Goal: Task Accomplishment & Management: Complete application form

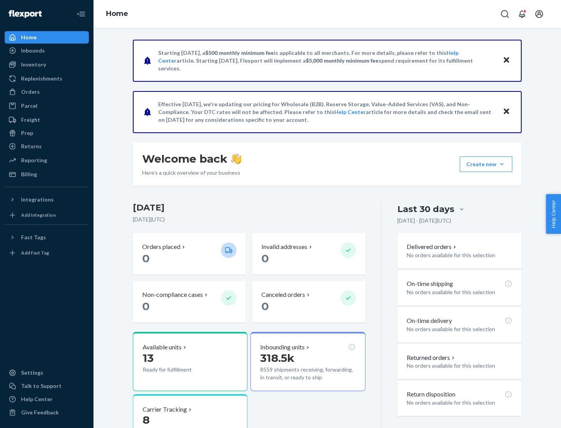
click at [501, 164] on button "Create new Create new inbound Create new order Create new product" at bounding box center [485, 165] width 53 height 16
click at [47, 51] on div "Inbounds" at bounding box center [46, 50] width 83 height 11
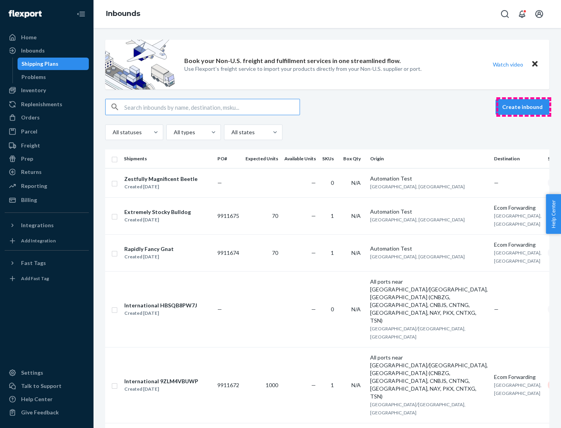
click at [523, 107] on button "Create inbound" at bounding box center [522, 107] width 54 height 16
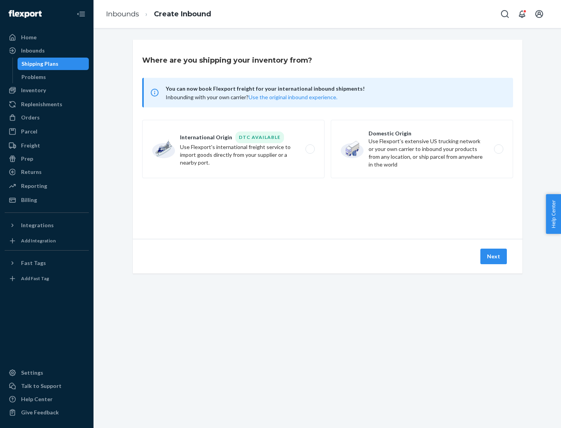
click at [422, 149] on label "Domestic Origin Use Flexport’s extensive US trucking network or your own carrie…" at bounding box center [422, 149] width 182 height 58
click at [498, 149] on input "Domestic Origin Use Flexport’s extensive US trucking network or your own carrie…" at bounding box center [500, 149] width 5 height 5
radio input "true"
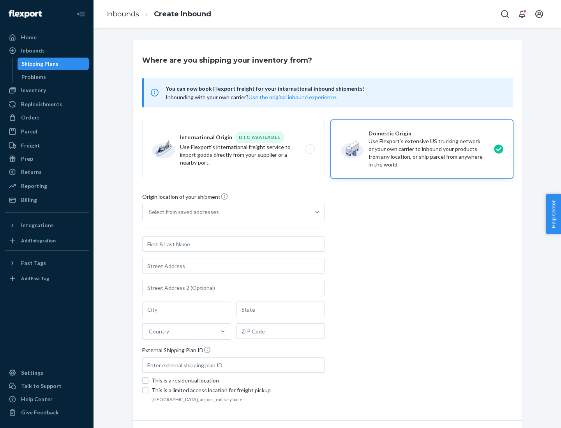
click at [182, 212] on div "Select from saved addresses" at bounding box center [184, 212] width 70 height 8
click at [150, 212] on input "Select from saved addresses" at bounding box center [149, 212] width 1 height 8
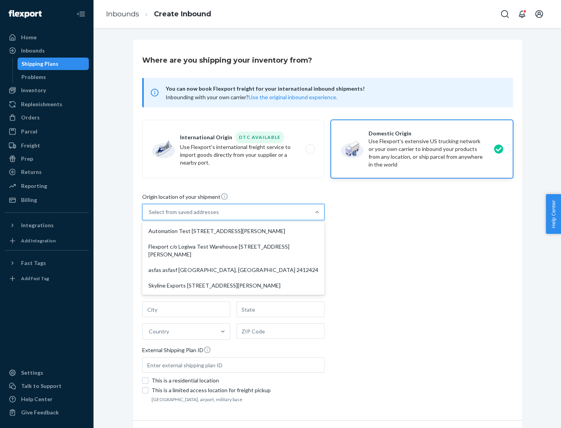
scroll to position [3, 0]
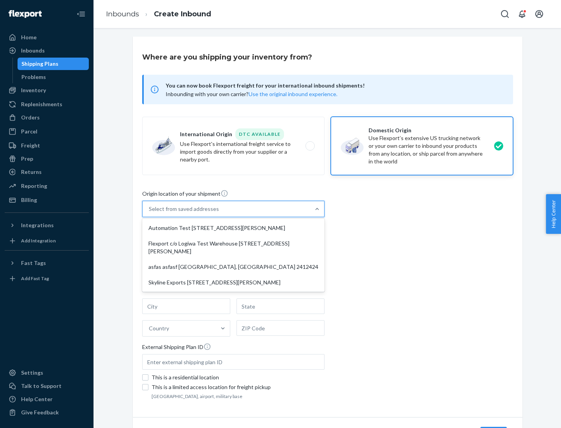
click at [233, 228] on div "Automation Test [STREET_ADDRESS][PERSON_NAME]" at bounding box center [233, 228] width 179 height 16
click at [150, 213] on input "option Automation Test [STREET_ADDRESS][PERSON_NAME] focused, 1 of 4. 4 results…" at bounding box center [149, 209] width 1 height 8
type input "Automation Test"
type input "[STREET_ADDRESS][PERSON_NAME]"
type input "9th Floor"
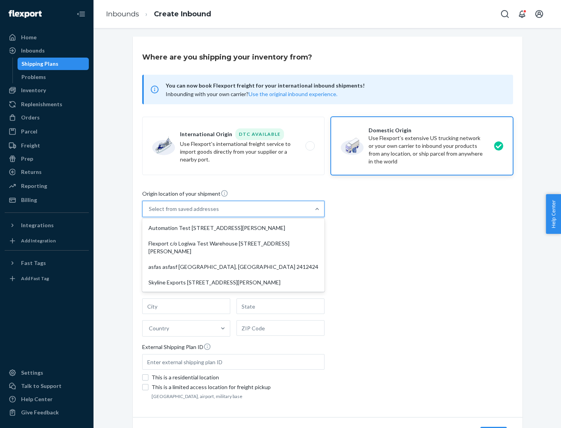
type input "[GEOGRAPHIC_DATA]"
type input "CA"
type input "94104"
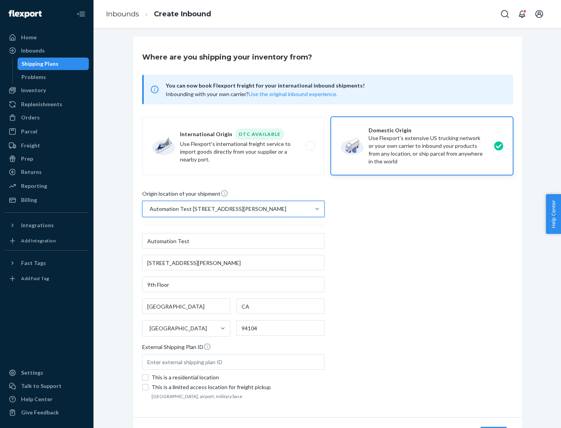
scroll to position [46, 0]
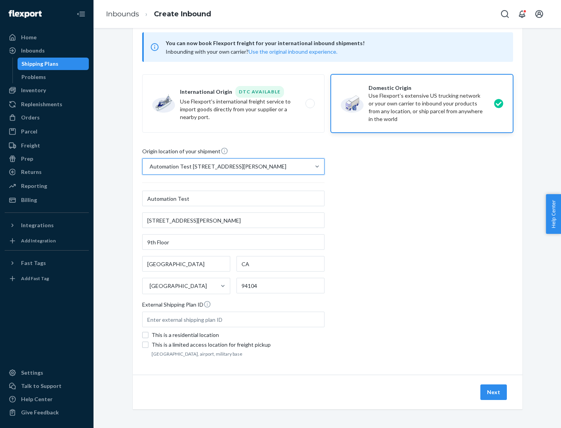
click at [494, 392] on button "Next" at bounding box center [493, 393] width 26 height 16
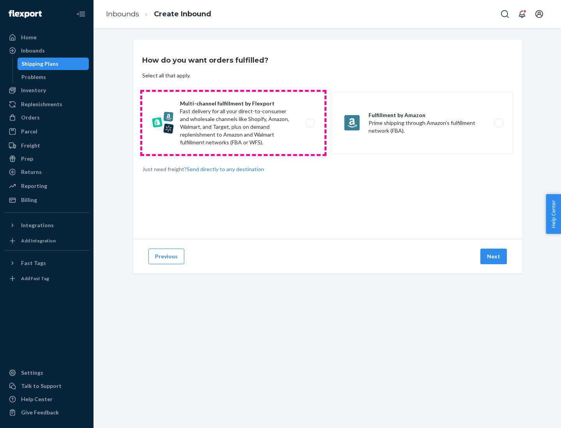
click at [233, 123] on label "Multi-channel fulfillment by Flexport Fast delivery for all your direct-to-cons…" at bounding box center [233, 123] width 182 height 62
click at [310, 123] on input "Multi-channel fulfillment by Flexport Fast delivery for all your direct-to-cons…" at bounding box center [312, 123] width 5 height 5
radio input "true"
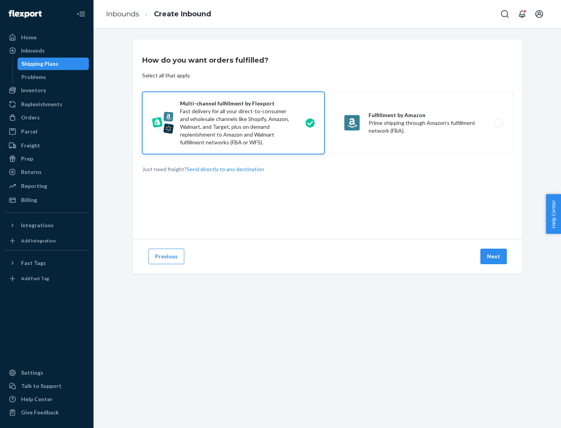
click at [494, 257] on button "Next" at bounding box center [493, 257] width 26 height 16
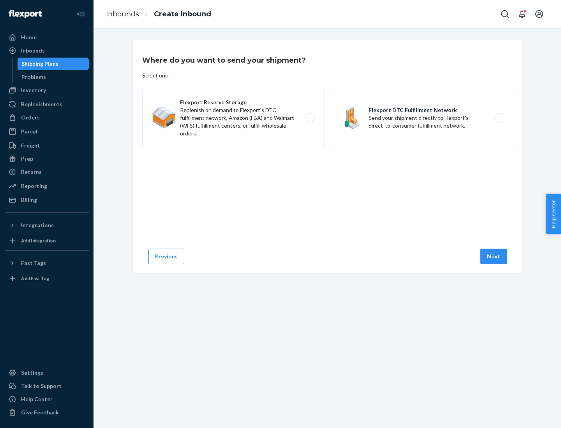
click at [422, 118] on label "Flexport DTC Fulfillment Network Send your shipment directly to Flexport's dire…" at bounding box center [422, 118] width 182 height 58
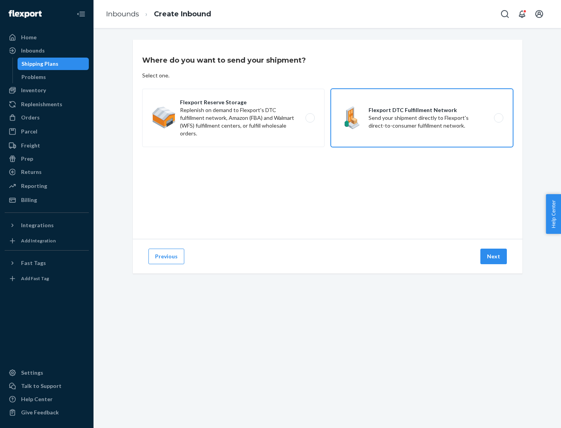
click at [498, 118] on input "Flexport DTC Fulfillment Network Send your shipment directly to Flexport's dire…" at bounding box center [500, 118] width 5 height 5
radio input "true"
click at [494, 257] on button "Next" at bounding box center [493, 257] width 26 height 16
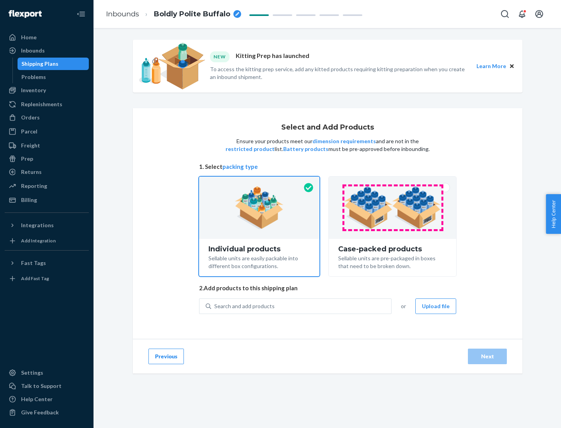
click at [392, 208] on img at bounding box center [392, 207] width 97 height 43
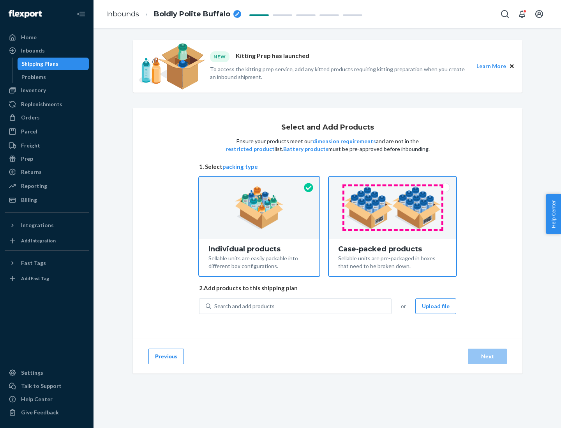
click at [392, 182] on input "Case-packed products Sellable units are pre-packaged in boxes that need to be b…" at bounding box center [392, 179] width 5 height 5
radio input "true"
radio input "false"
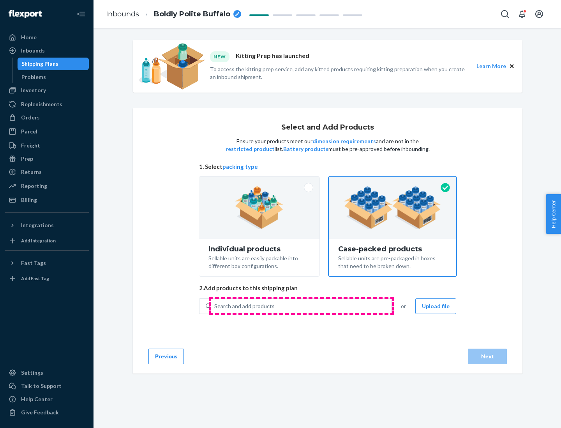
click at [301, 306] on div "Search and add products" at bounding box center [301, 306] width 180 height 14
click at [215, 306] on input "Search and add products" at bounding box center [214, 307] width 1 height 8
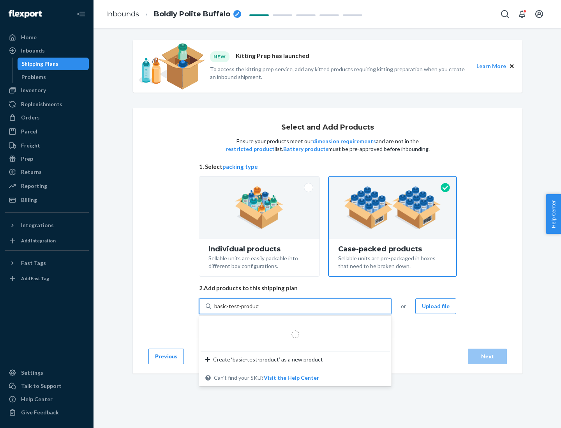
type input "basic-test-product-1"
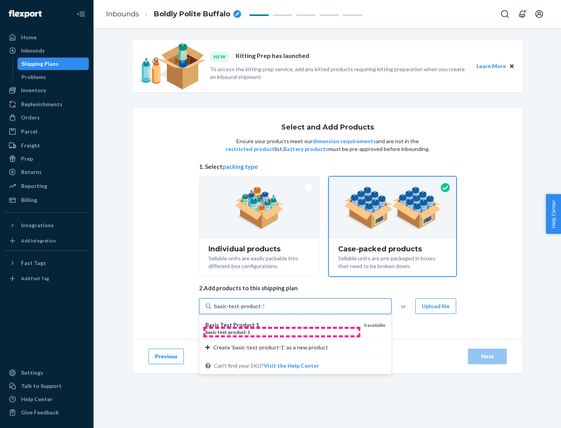
click at [281, 332] on div "basic - test - product - 1" at bounding box center [281, 332] width 152 height 7
click at [264, 310] on input "basic-test-product-1" at bounding box center [239, 307] width 50 height 8
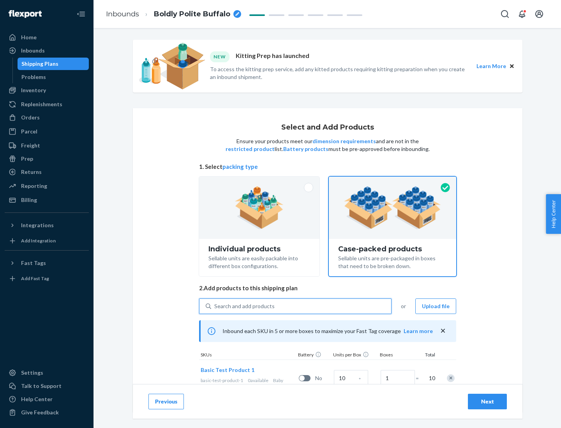
scroll to position [28, 0]
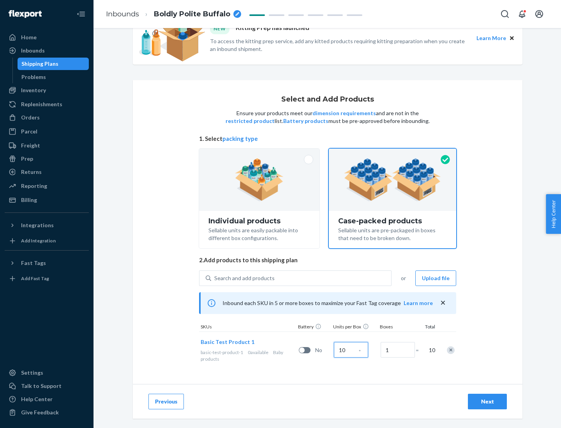
type input "10"
type input "7"
click at [487, 402] on div "Next" at bounding box center [487, 402] width 26 height 8
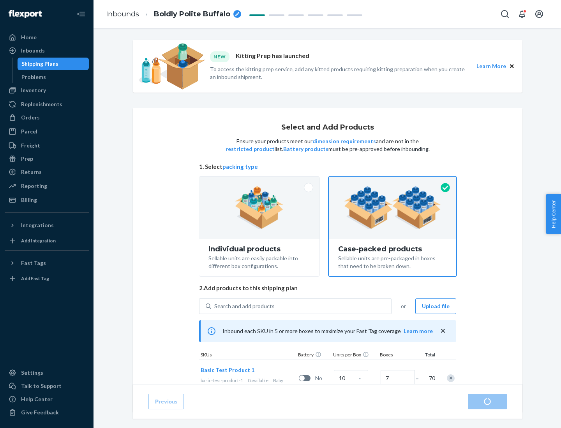
radio input "true"
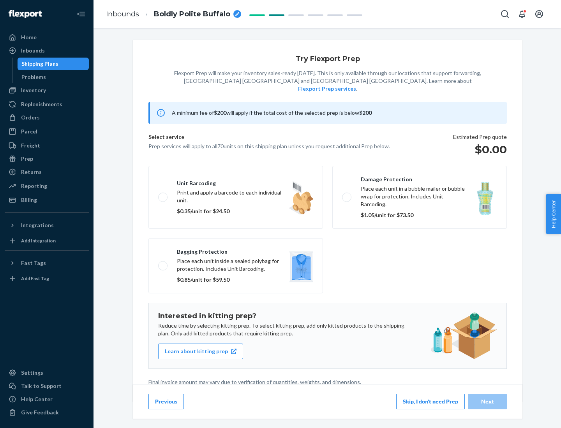
scroll to position [2, 0]
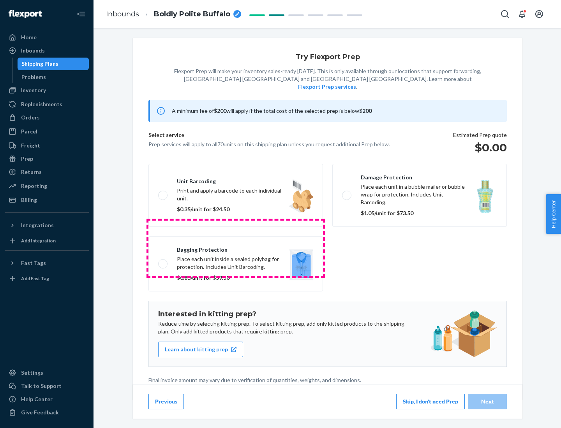
click at [236, 248] on label "Bagging protection Place each unit inside a sealed polybag for protection. Incl…" at bounding box center [235, 263] width 174 height 55
click at [163, 261] on input "Bagging protection Place each unit inside a sealed polybag for protection. Incl…" at bounding box center [160, 263] width 5 height 5
checkbox input "true"
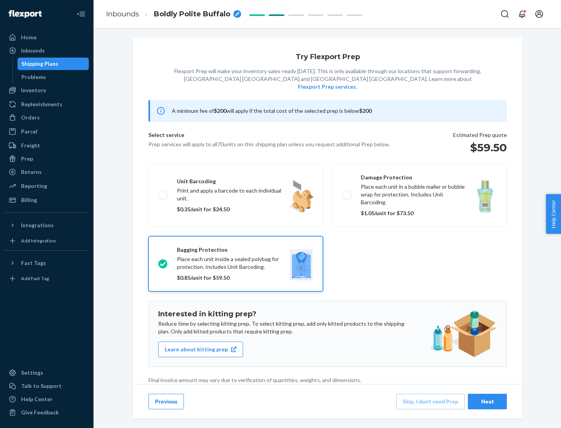
click at [487, 401] on div "Next" at bounding box center [487, 402] width 26 height 8
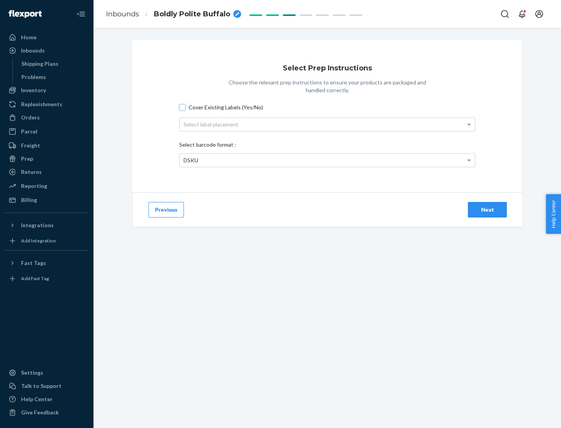
click at [182, 107] on input "Cover Existing Labels (Yes/No)" at bounding box center [182, 107] width 6 height 6
checkbox input "true"
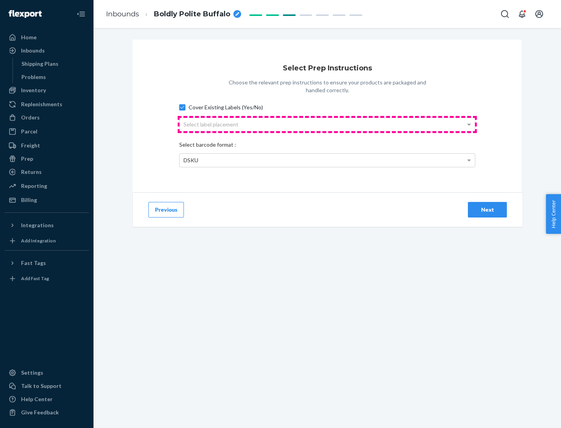
click at [327, 124] on div "Select label placement" at bounding box center [326, 124] width 295 height 13
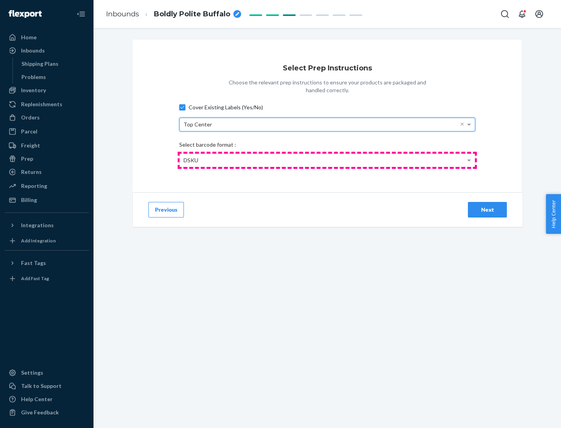
click at [327, 160] on div "DSKU" at bounding box center [326, 160] width 295 height 13
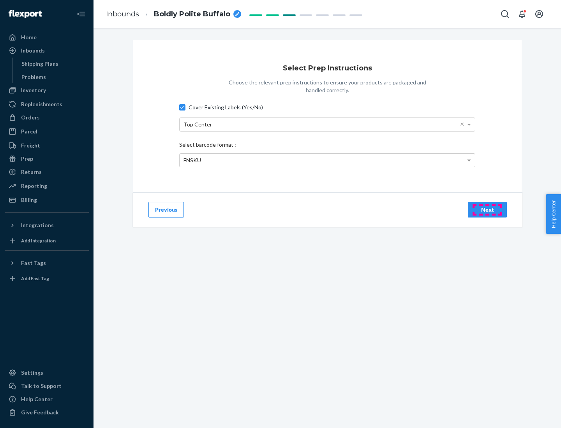
click at [487, 209] on div "Next" at bounding box center [487, 210] width 26 height 8
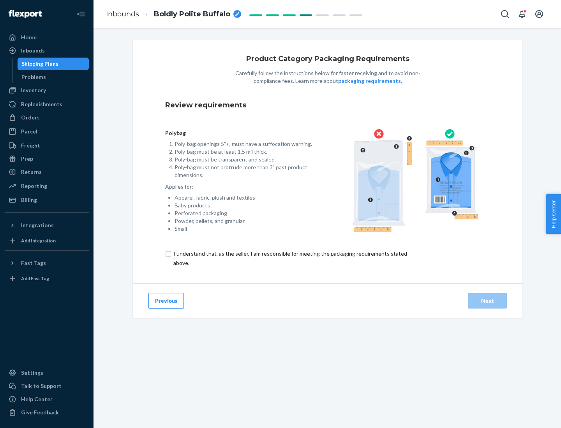
click at [289, 258] on input "checkbox" at bounding box center [294, 258] width 259 height 19
checkbox input "true"
click at [487, 301] on div "Next" at bounding box center [487, 301] width 26 height 8
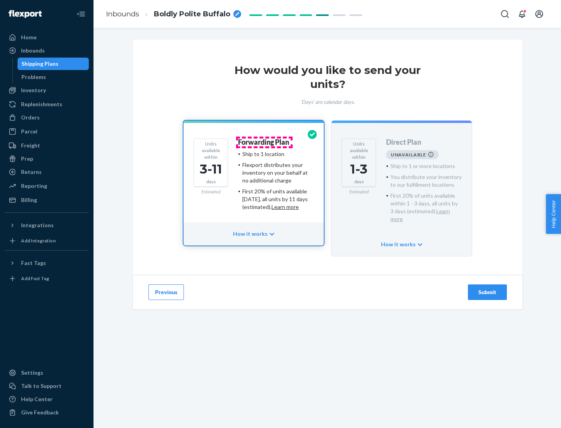
click at [264, 142] on h4 "Forwarding Plan" at bounding box center [263, 143] width 51 height 8
click at [487, 289] on div "Submit" at bounding box center [487, 293] width 26 height 8
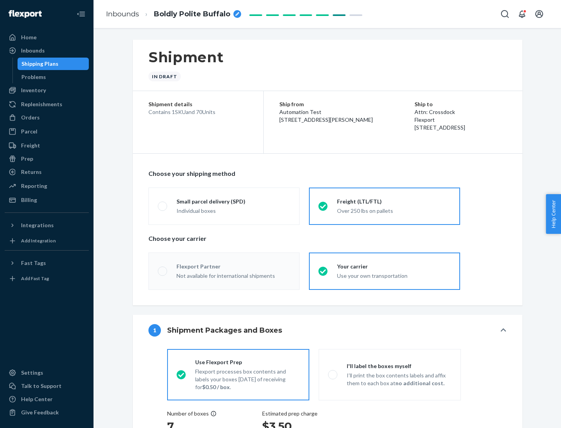
radio input "true"
radio input "false"
radio input "true"
radio input "false"
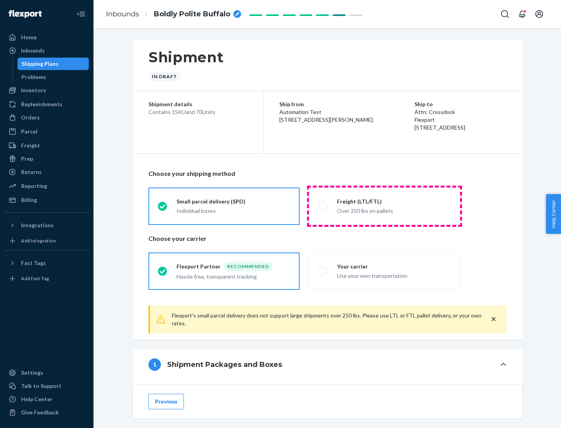
click at [384, 206] on div "Over 250 lbs on pallets" at bounding box center [394, 210] width 114 height 9
click at [323, 206] on input "Freight (LTL/FTL) Over 250 lbs on pallets" at bounding box center [320, 206] width 5 height 5
radio input "true"
radio input "false"
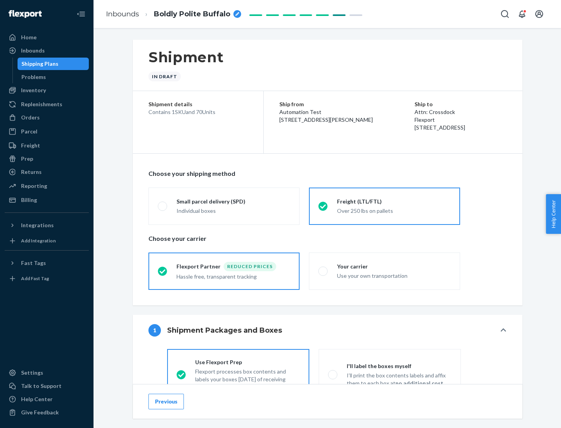
scroll to position [43, 0]
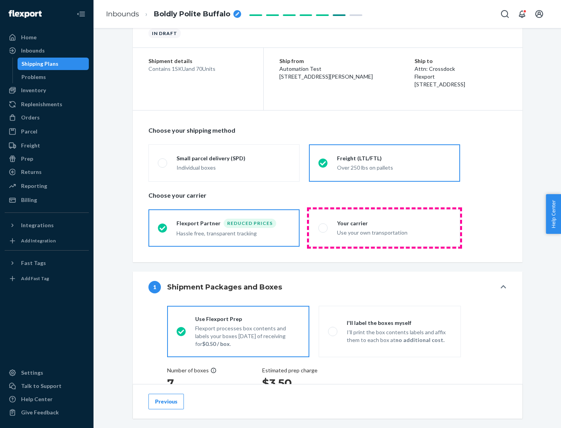
click at [384, 228] on div "Use your own transportation" at bounding box center [394, 231] width 114 height 9
click at [323, 228] on input "Your carrier Use your own transportation" at bounding box center [320, 227] width 5 height 5
radio input "true"
radio input "false"
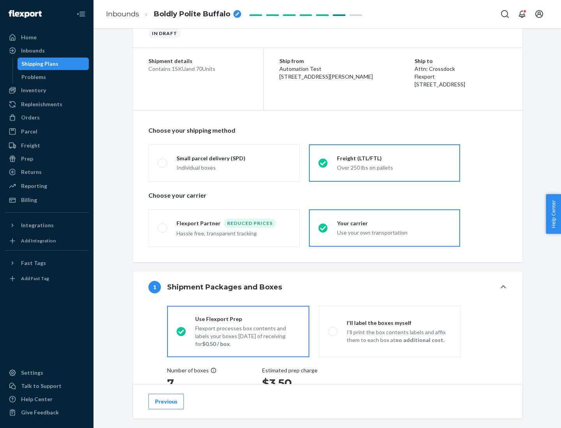
scroll to position [147, 0]
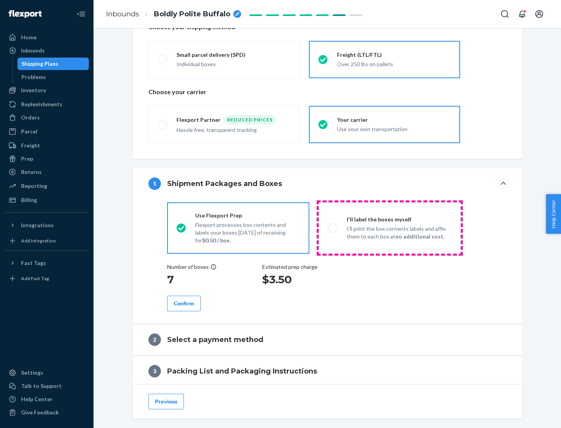
click at [389, 228] on p "I’ll print the box contents labels and affix them to each box at no additional …" at bounding box center [399, 233] width 105 height 16
click at [333, 228] on input "I'll label the boxes myself I’ll print the box contents labels and affix them t…" at bounding box center [330, 227] width 5 height 5
radio input "true"
radio input "false"
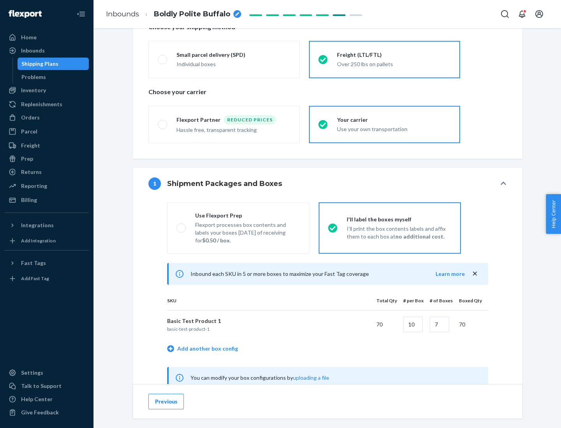
scroll to position [243, 0]
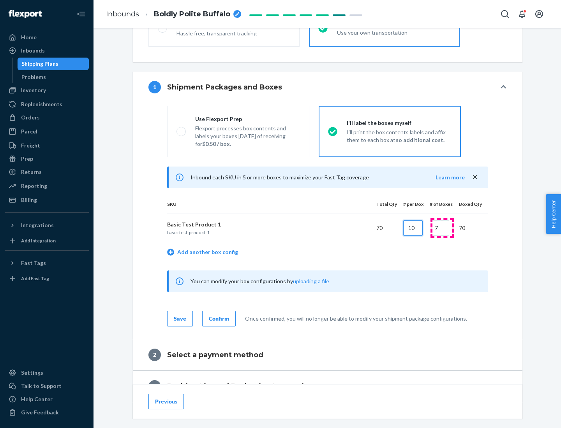
type input "10"
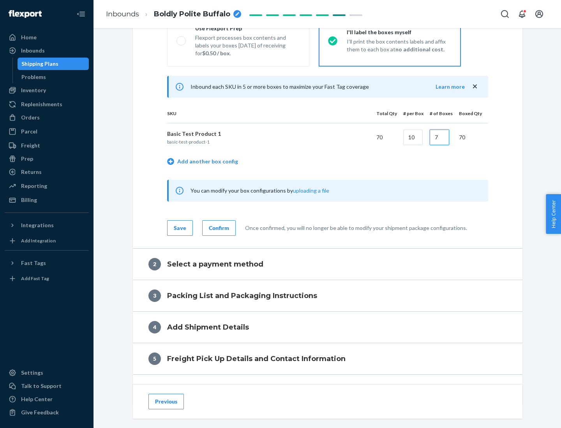
type input "7"
click at [218, 228] on div "Confirm" at bounding box center [219, 228] width 20 height 8
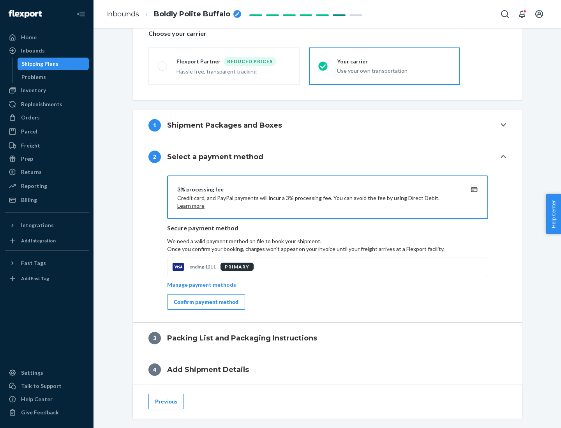
scroll to position [279, 0]
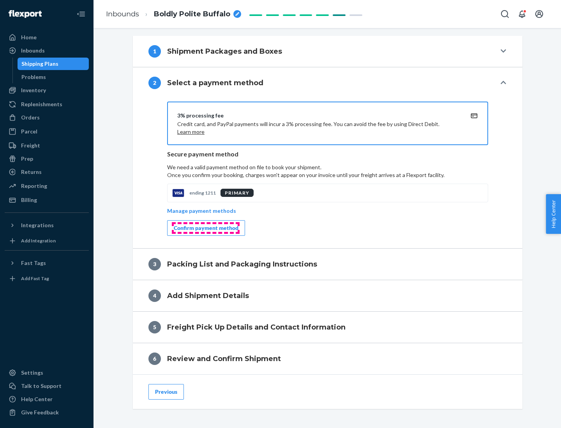
click at [205, 228] on div "Confirm payment method" at bounding box center [206, 228] width 65 height 8
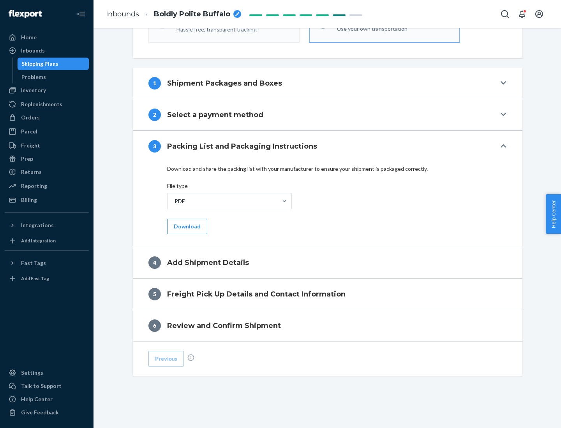
scroll to position [246, 0]
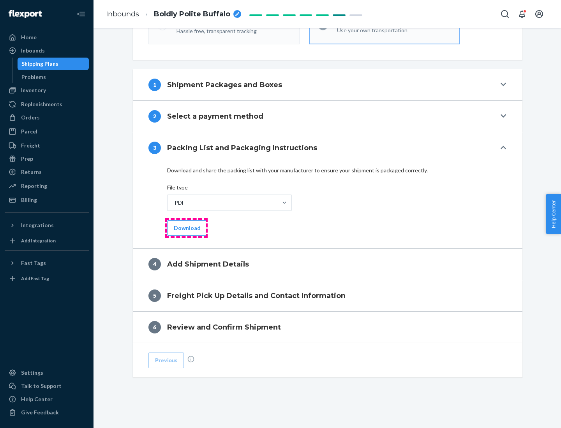
click at [186, 228] on button "Download" at bounding box center [187, 228] width 40 height 16
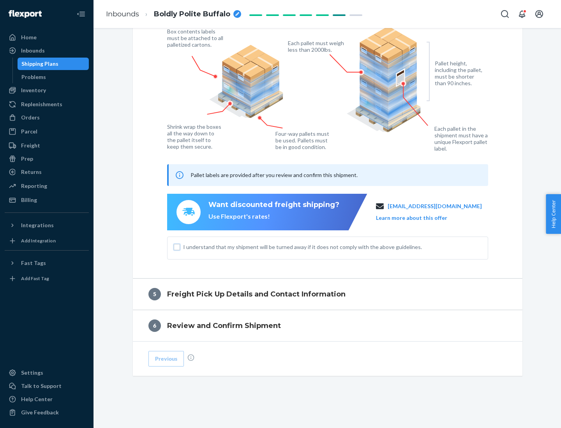
click at [177, 247] on input "I understand that my shipment will be turned away if it does not comply with th…" at bounding box center [177, 247] width 6 height 6
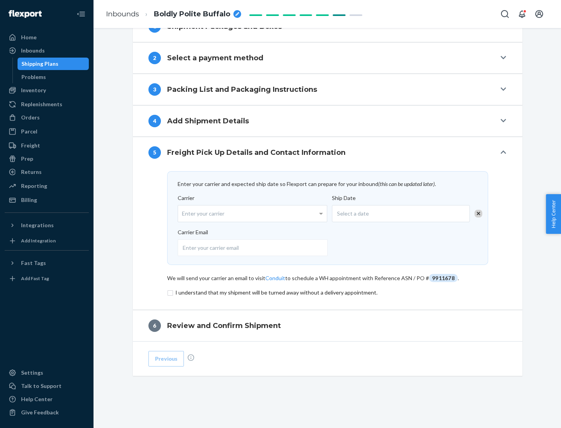
scroll to position [304, 0]
click at [327, 292] on input "checkbox" at bounding box center [327, 292] width 321 height 9
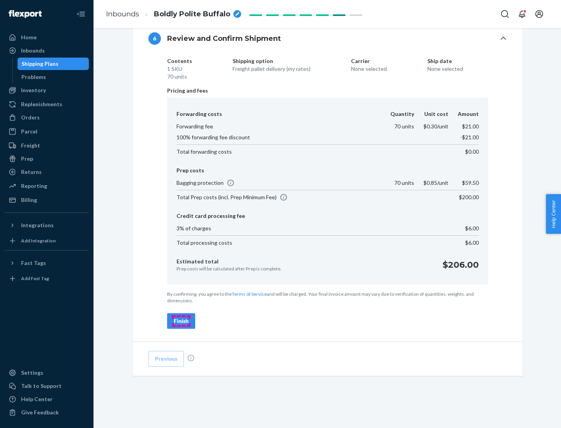
click at [181, 321] on div "Finish" at bounding box center [181, 321] width 15 height 8
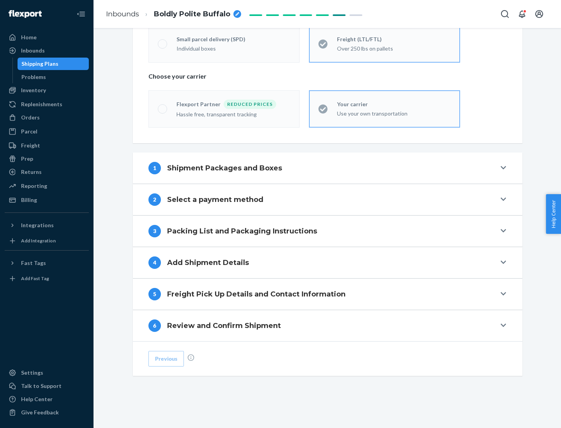
scroll to position [162, 0]
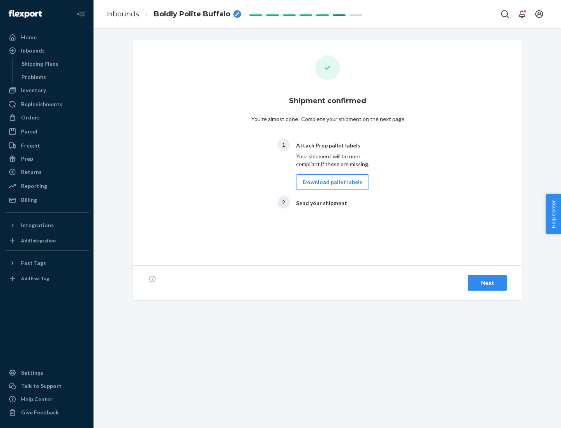
click at [330, 182] on button "Download pallet labels" at bounding box center [332, 182] width 73 height 16
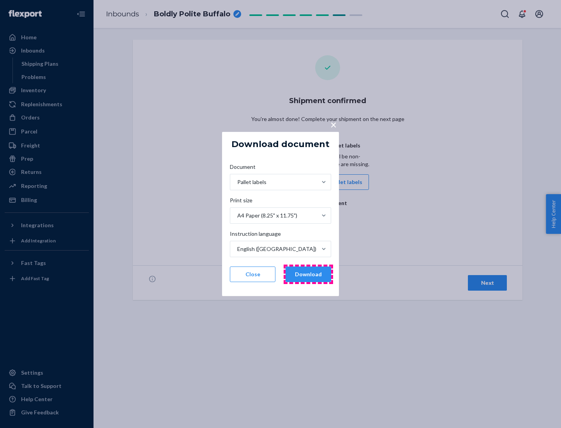
click at [308, 274] on button "Download" at bounding box center [308, 275] width 46 height 16
click at [333, 124] on span "×" at bounding box center [333, 124] width 6 height 13
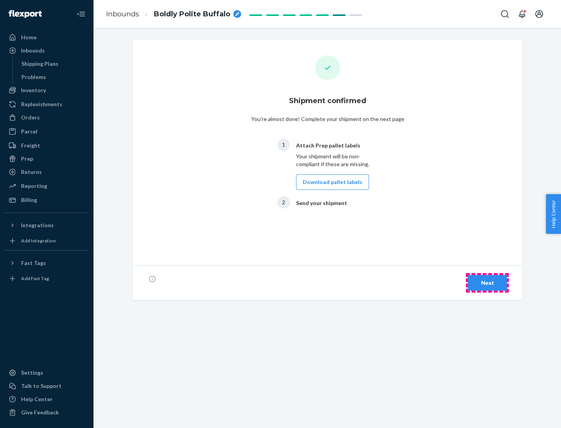
click at [487, 283] on div "Next" at bounding box center [487, 283] width 26 height 8
